Goal: Task Accomplishment & Management: Use online tool/utility

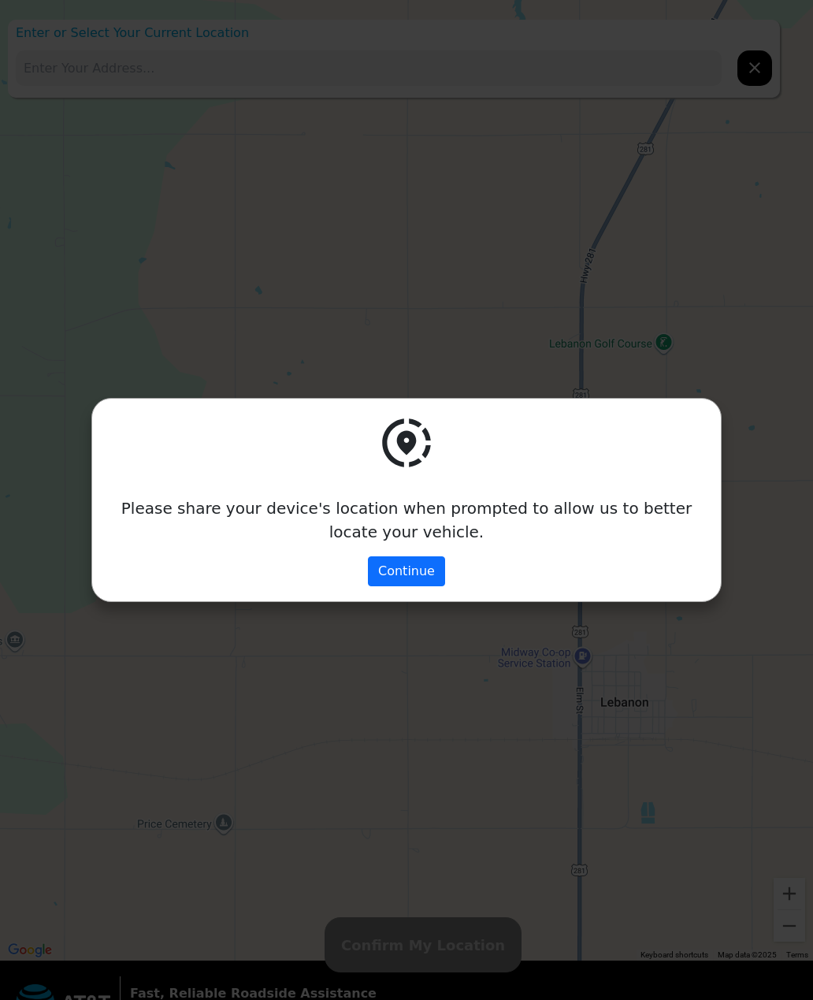
click at [417, 578] on button "Continue" at bounding box center [406, 571] width 77 height 30
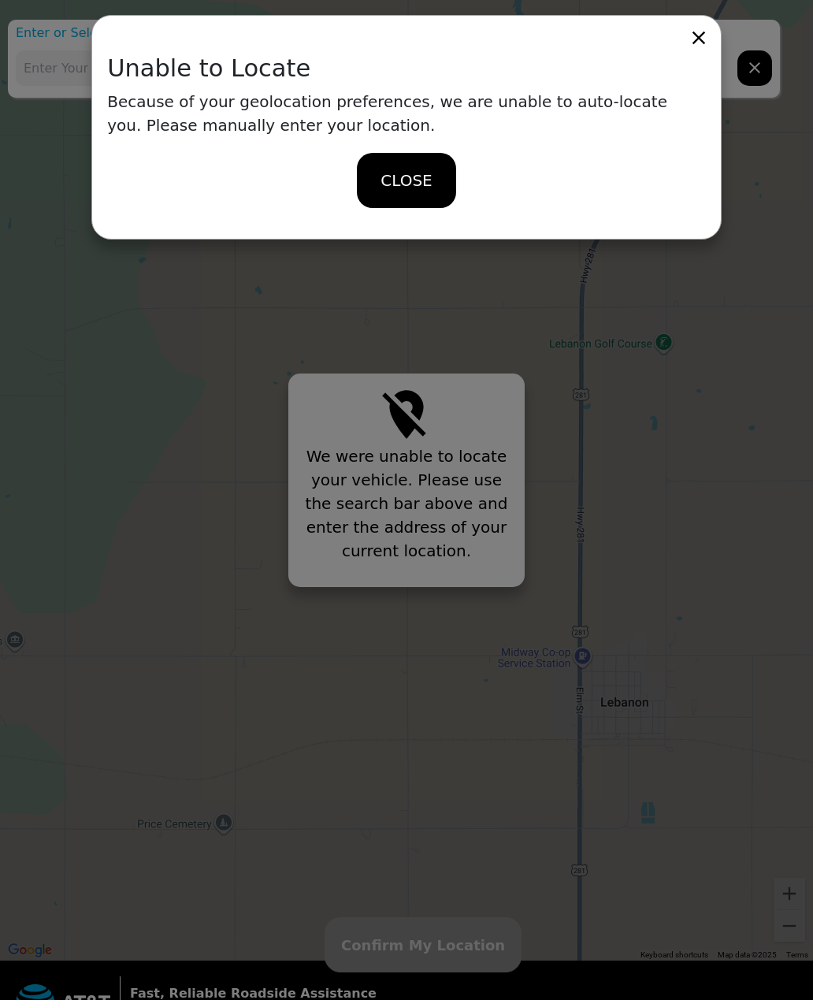
click at [421, 200] on div "CLOSE" at bounding box center [406, 180] width 98 height 55
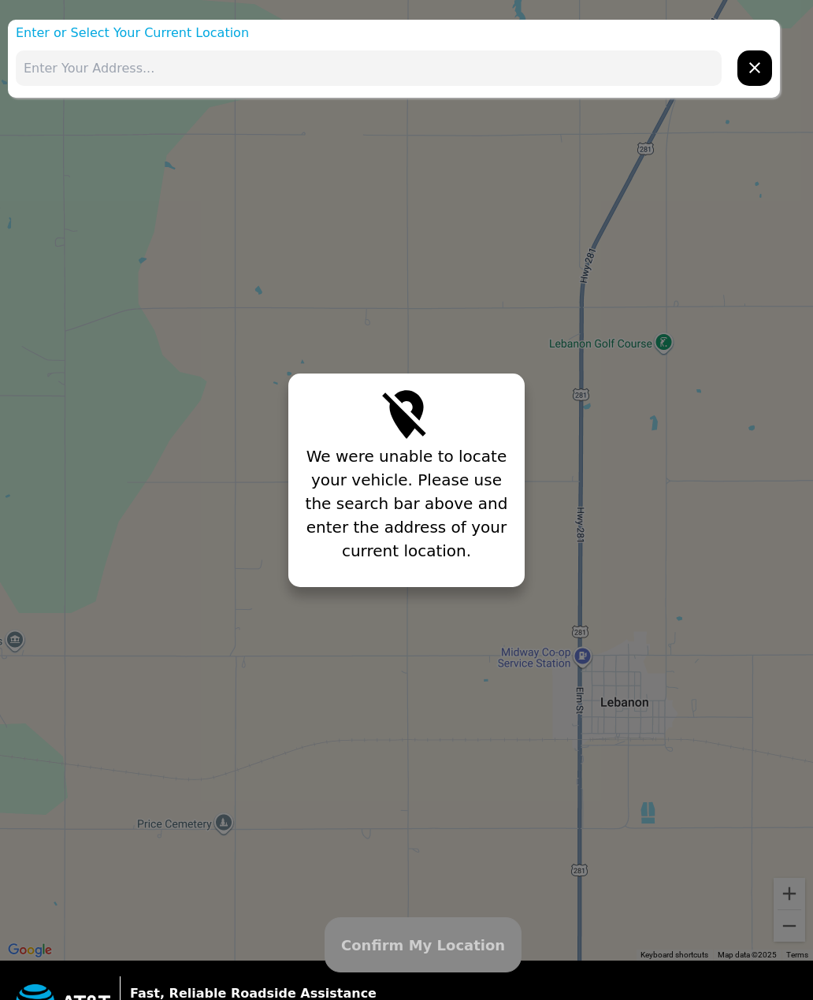
click at [460, 949] on span "Confirm My Location" at bounding box center [423, 945] width 164 height 21
click at [459, 948] on span "Confirm My Location" at bounding box center [423, 945] width 164 height 21
click at [466, 932] on button "Confirm My Location" at bounding box center [423, 944] width 197 height 55
click at [586, 84] on input "text" at bounding box center [369, 67] width 706 height 35
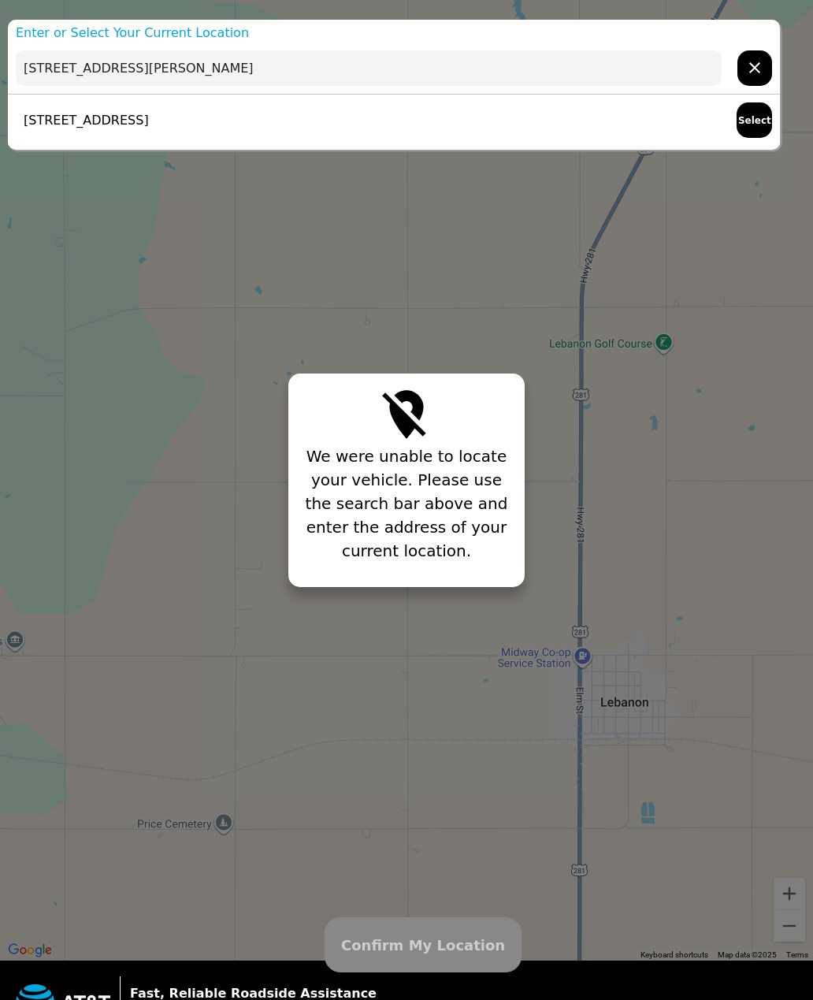
click at [527, 144] on div "209 Main St, Darby, PA 19023, USA Select" at bounding box center [394, 120] width 772 height 51
type input "209 Main St, Darby, PA 19023, USA"
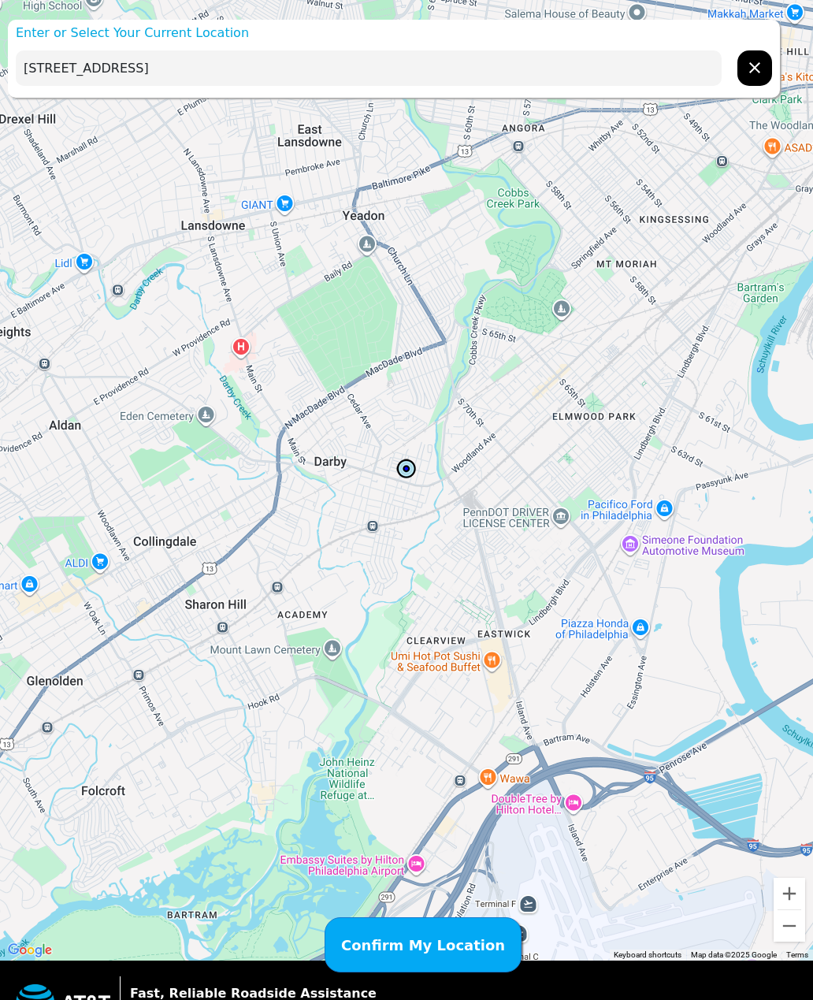
click at [448, 948] on span "Confirm My Location" at bounding box center [423, 945] width 164 height 21
